Goal: Information Seeking & Learning: Compare options

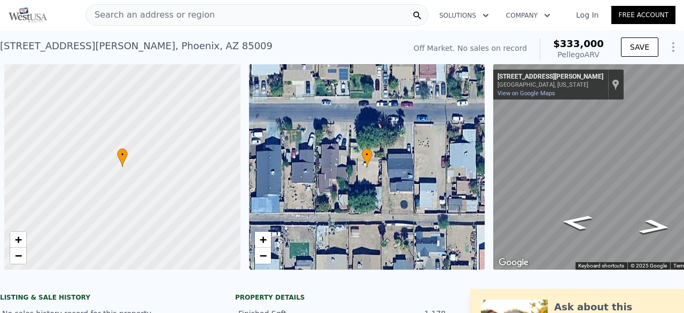
scroll to position [0, 4]
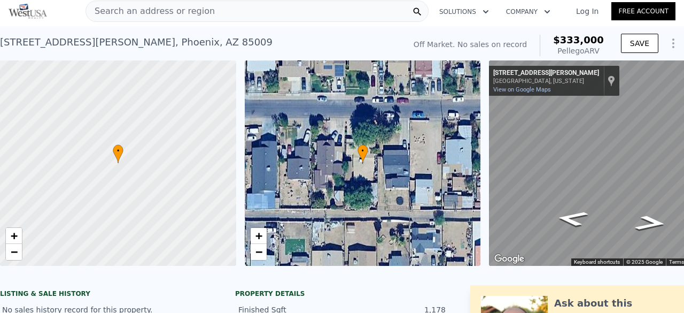
click at [217, 16] on div "Search an address or region" at bounding box center [257, 11] width 343 height 21
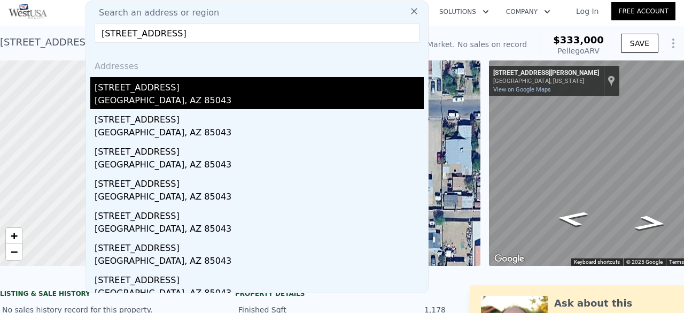
type input "[STREET_ADDRESS]"
click at [199, 82] on div "[STREET_ADDRESS]" at bounding box center [259, 85] width 329 height 17
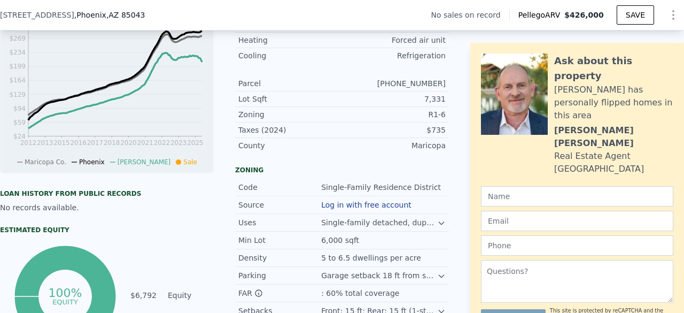
scroll to position [367, 0]
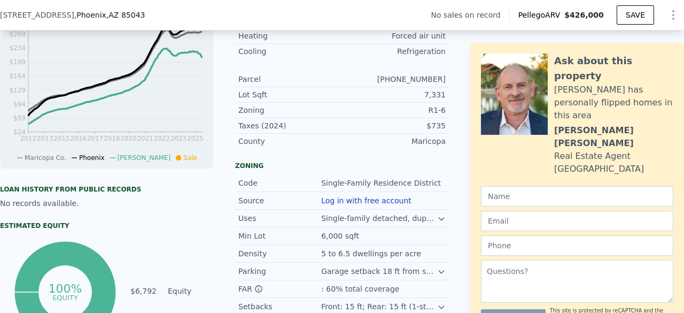
click at [437, 223] on icon at bounding box center [441, 218] width 9 height 9
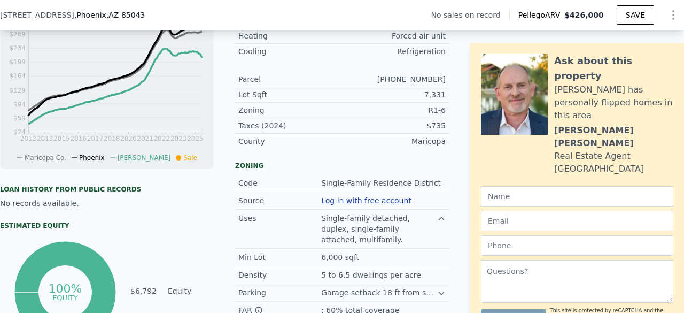
click at [437, 223] on icon at bounding box center [441, 218] width 9 height 9
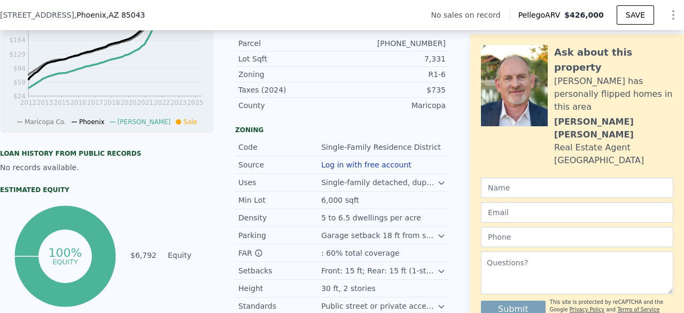
scroll to position [404, 0]
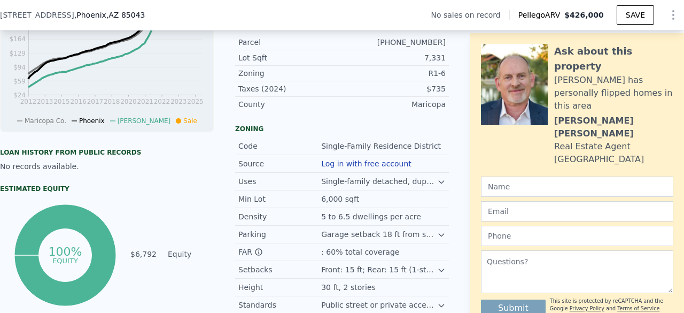
click at [437, 239] on icon at bounding box center [441, 234] width 9 height 9
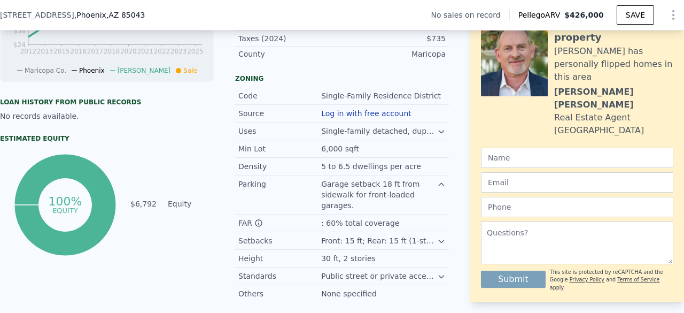
scroll to position [468, 0]
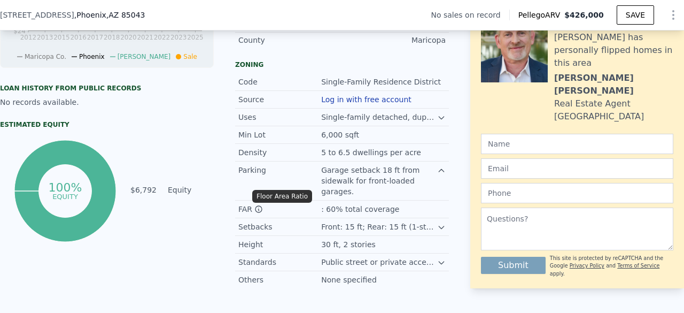
click at [259, 205] on icon at bounding box center [258, 209] width 9 height 9
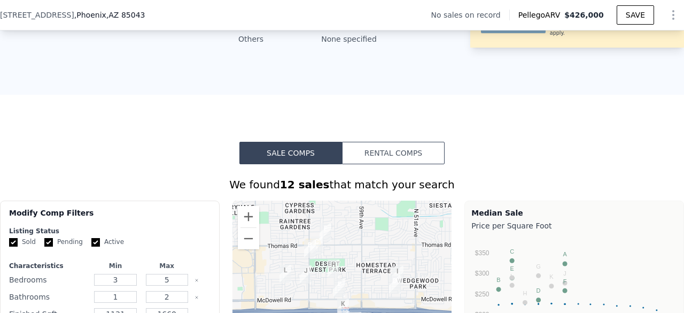
scroll to position [747, 0]
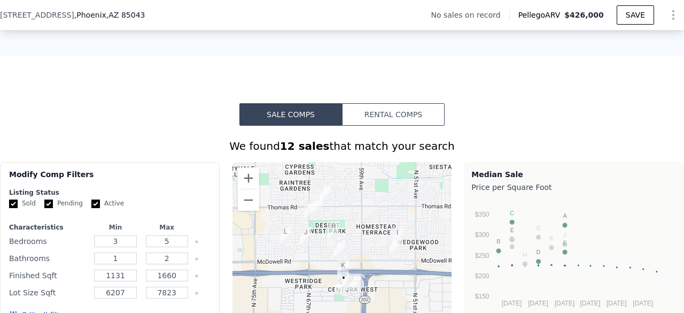
click at [379, 112] on button "Rental Comps" at bounding box center [393, 114] width 103 height 22
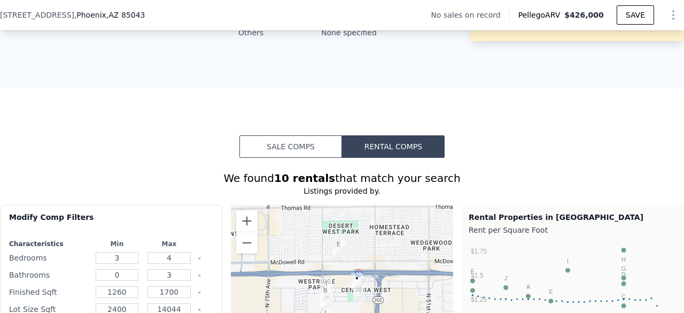
scroll to position [716, 0]
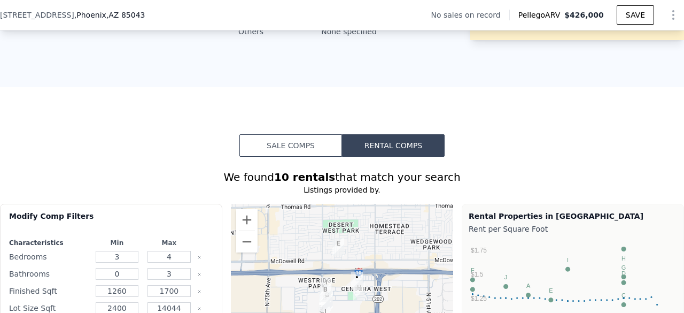
click at [292, 142] on button "Sale Comps" at bounding box center [291, 145] width 103 height 22
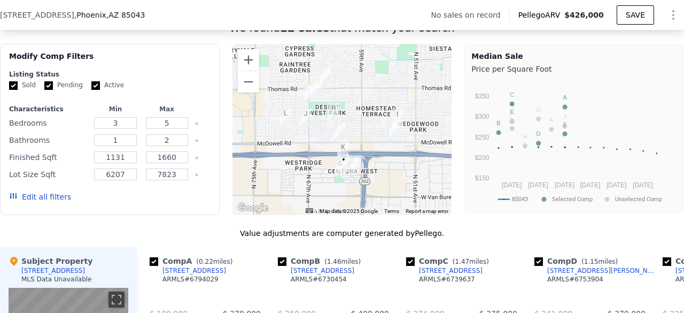
scroll to position [869, 0]
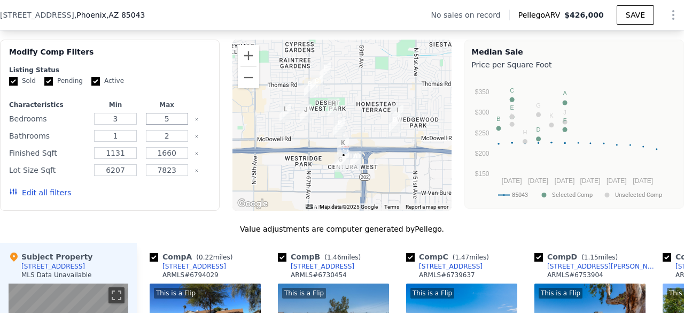
click at [170, 115] on input "5" at bounding box center [167, 119] width 42 height 12
type input "4"
drag, startPoint x: 128, startPoint y: 131, endPoint x: 98, endPoint y: 132, distance: 30.5
click at [98, 132] on input "1" at bounding box center [115, 136] width 42 height 12
type input "2"
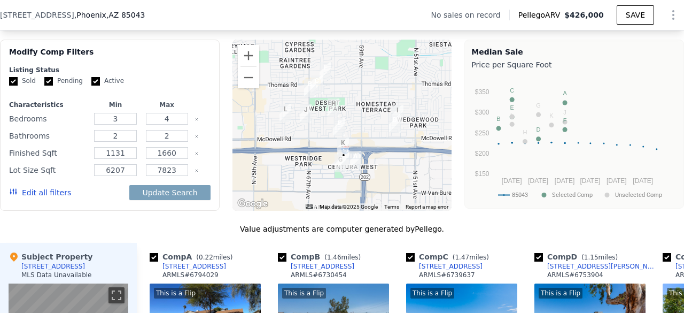
click at [167, 194] on div "Update Search" at bounding box center [169, 192] width 81 height 30
click at [168, 189] on button "Update Search" at bounding box center [169, 192] width 81 height 15
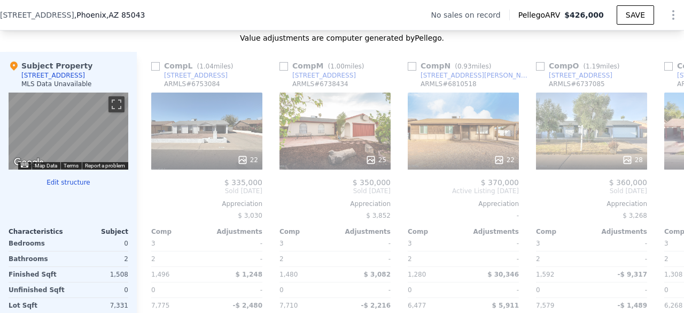
scroll to position [0, 1404]
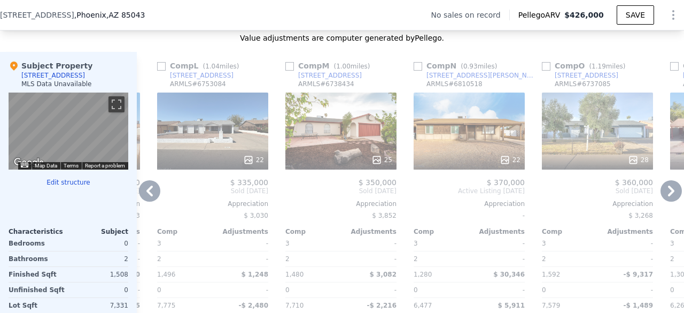
click at [381, 155] on icon at bounding box center [377, 160] width 11 height 11
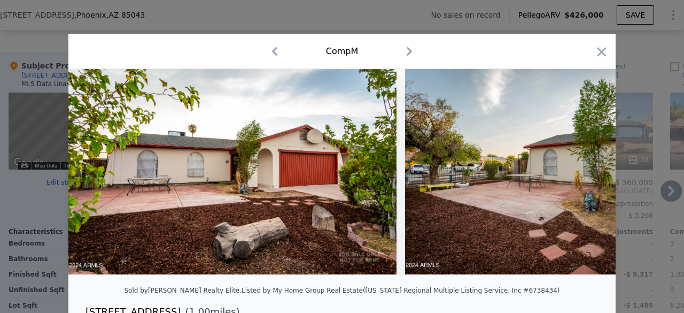
scroll to position [16, 0]
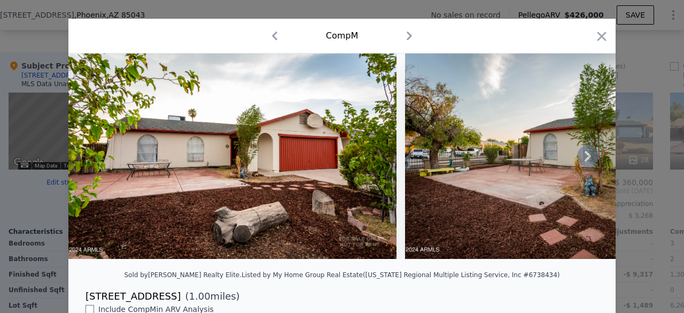
click at [579, 164] on icon at bounding box center [587, 155] width 21 height 21
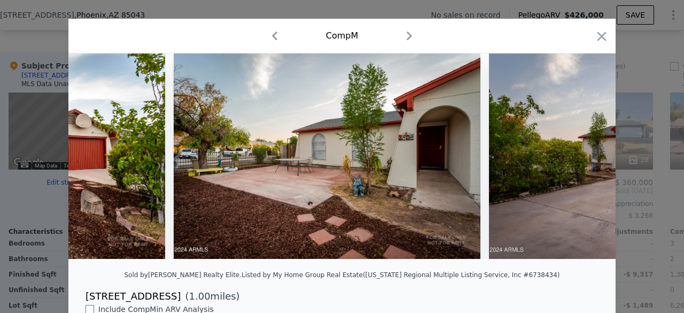
scroll to position [0, 257]
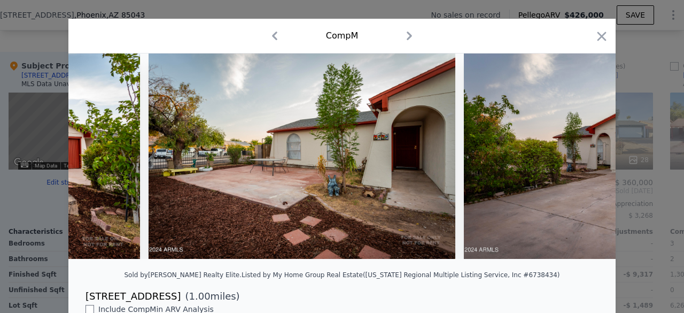
click at [579, 163] on img at bounding box center [623, 155] width 319 height 205
click at [577, 160] on icon at bounding box center [587, 155] width 21 height 21
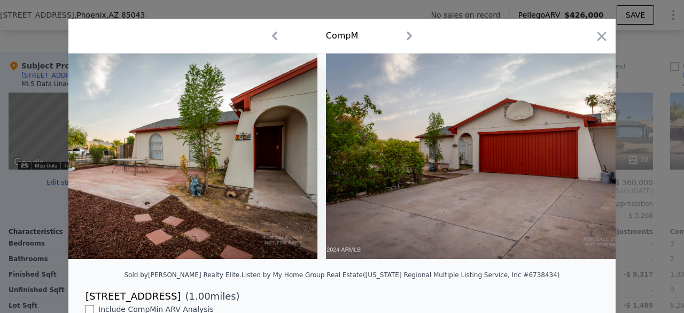
scroll to position [0, 513]
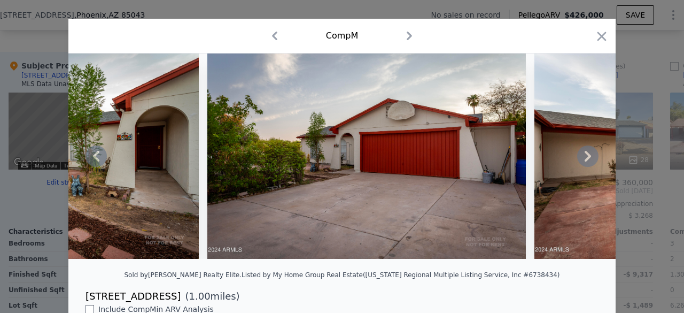
click at [585, 161] on icon at bounding box center [588, 156] width 6 height 11
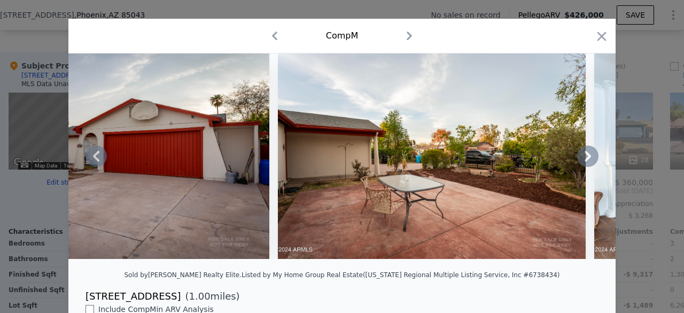
click at [585, 155] on icon at bounding box center [587, 155] width 21 height 21
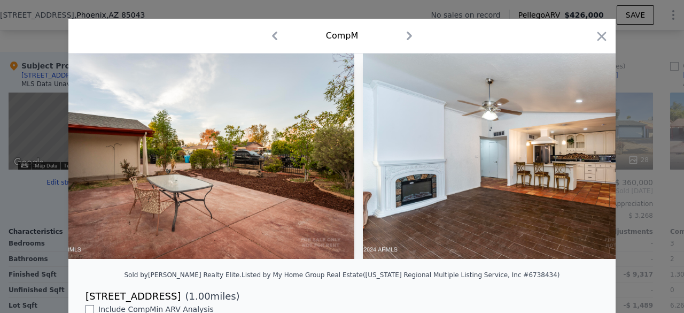
scroll to position [0, 1026]
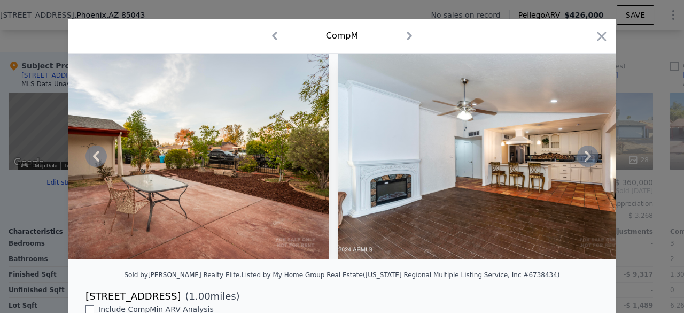
click at [585, 155] on icon at bounding box center [587, 155] width 21 height 21
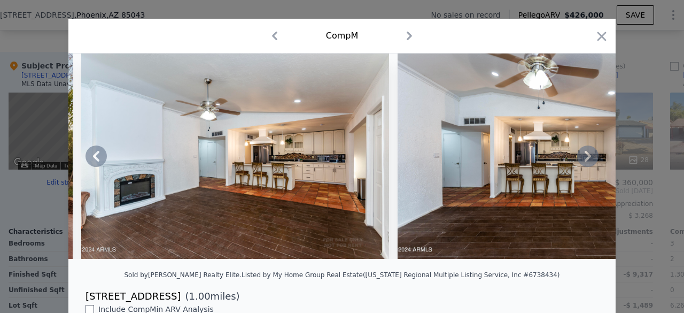
click at [585, 155] on icon at bounding box center [587, 155] width 21 height 21
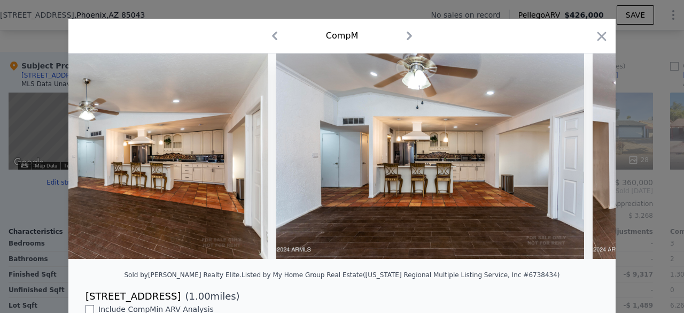
scroll to position [0, 1540]
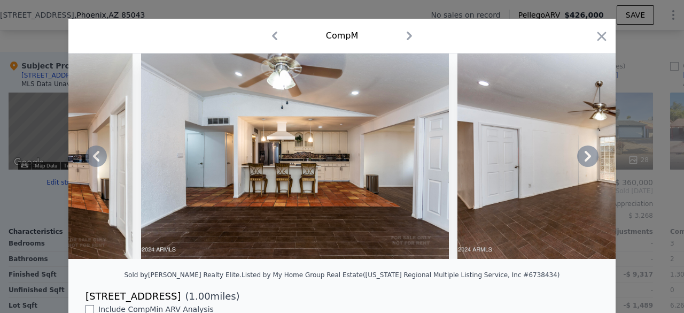
click at [585, 155] on div at bounding box center [341, 155] width 547 height 205
click at [585, 155] on icon at bounding box center [587, 155] width 21 height 21
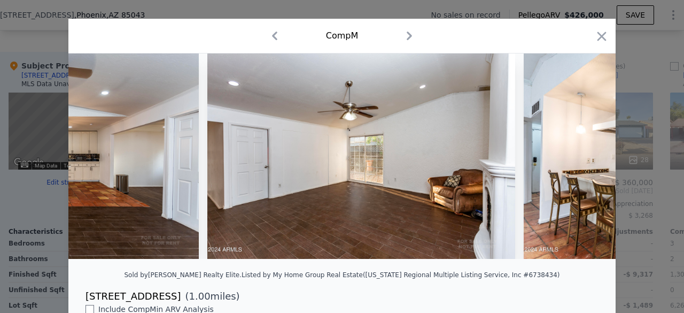
click at [585, 155] on div at bounding box center [341, 155] width 547 height 205
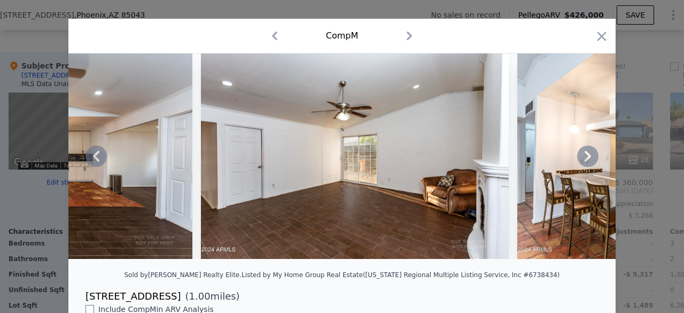
click at [585, 155] on icon at bounding box center [587, 155] width 21 height 21
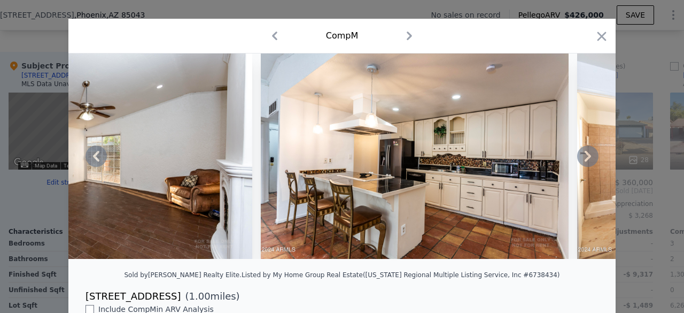
click at [585, 153] on icon at bounding box center [587, 155] width 21 height 21
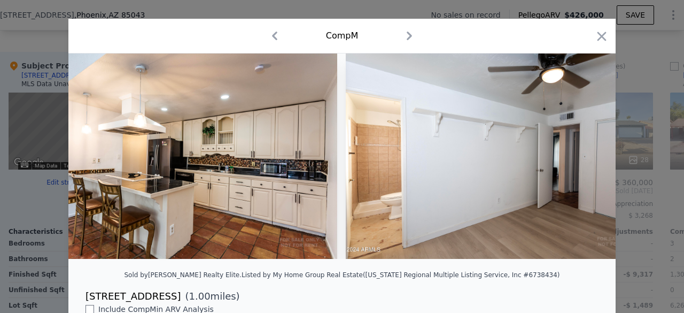
scroll to position [0, 2310]
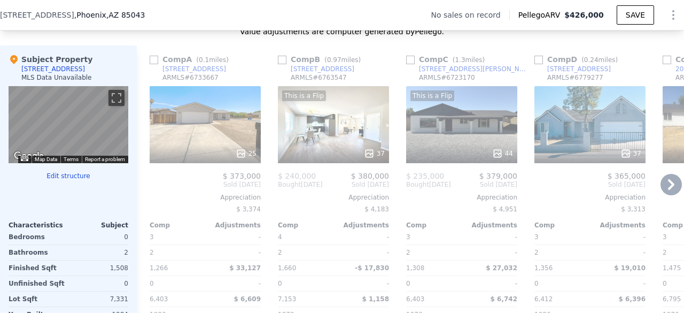
click at [159, 54] on div "Comp A ( 0.1 miles)" at bounding box center [191, 59] width 83 height 11
click at [155, 56] on input "checkbox" at bounding box center [154, 60] width 9 height 9
checkbox input "true"
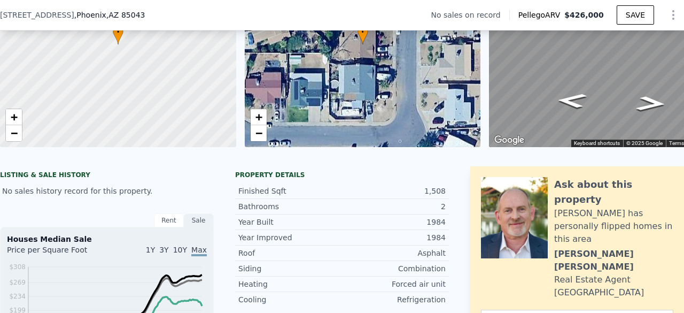
scroll to position [55, 0]
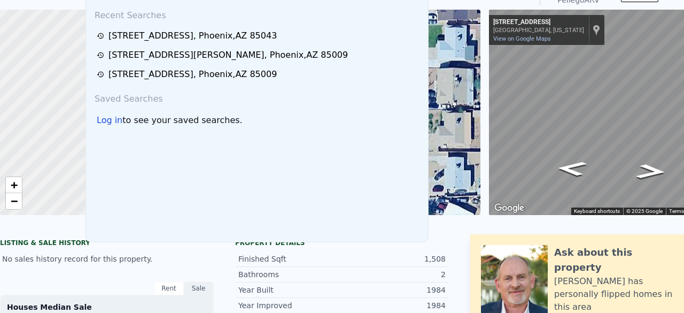
type input "5"
type input "1"
checkbox input "true"
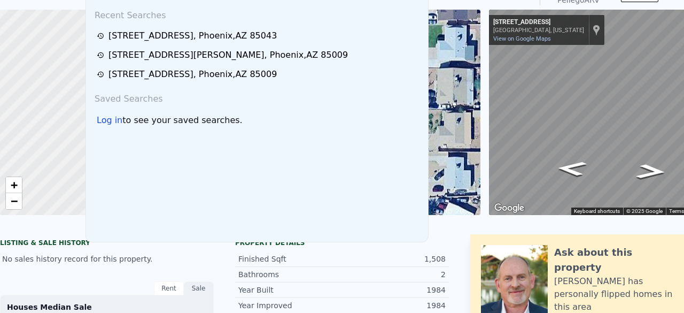
checkbox input "true"
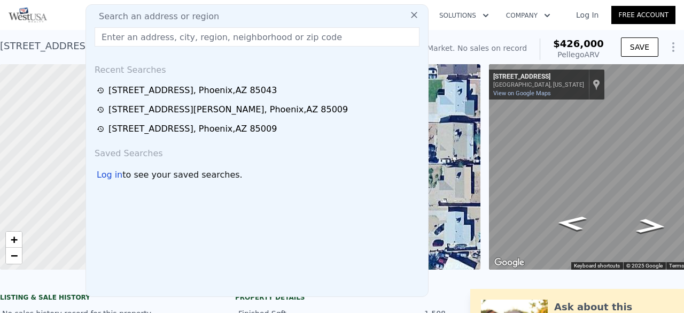
click at [221, 37] on input "text" at bounding box center [257, 36] width 325 height 19
paste input "[STREET_ADDRESS]"
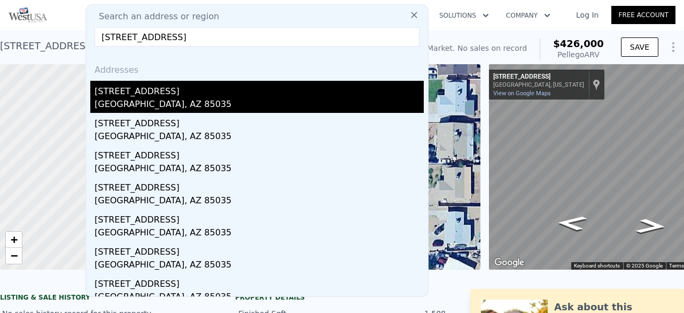
type input "[STREET_ADDRESS]"
click at [167, 94] on div "[STREET_ADDRESS]" at bounding box center [259, 89] width 329 height 17
